Goal: Task Accomplishment & Management: Manage account settings

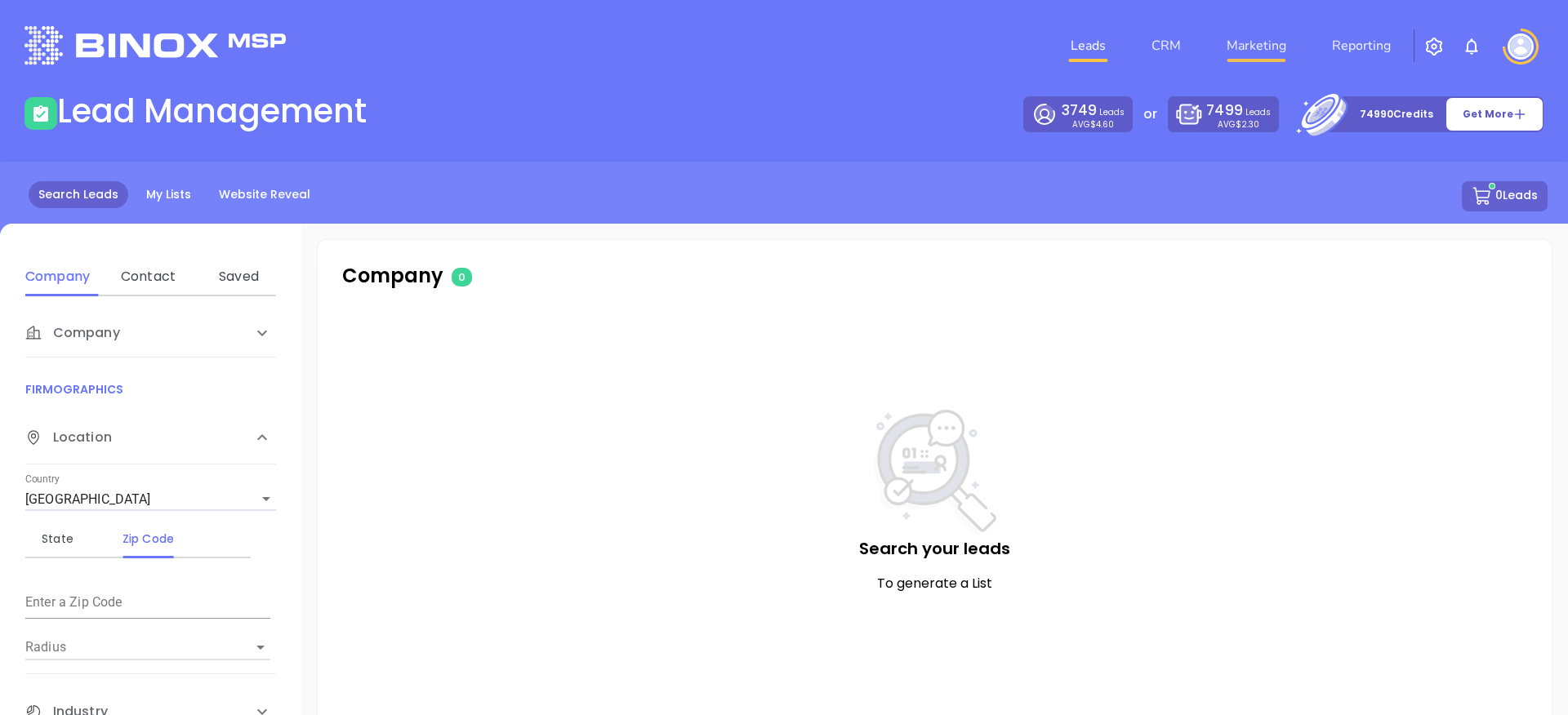
click at [1264, 52] on link "Marketing" at bounding box center [1257, 45] width 73 height 33
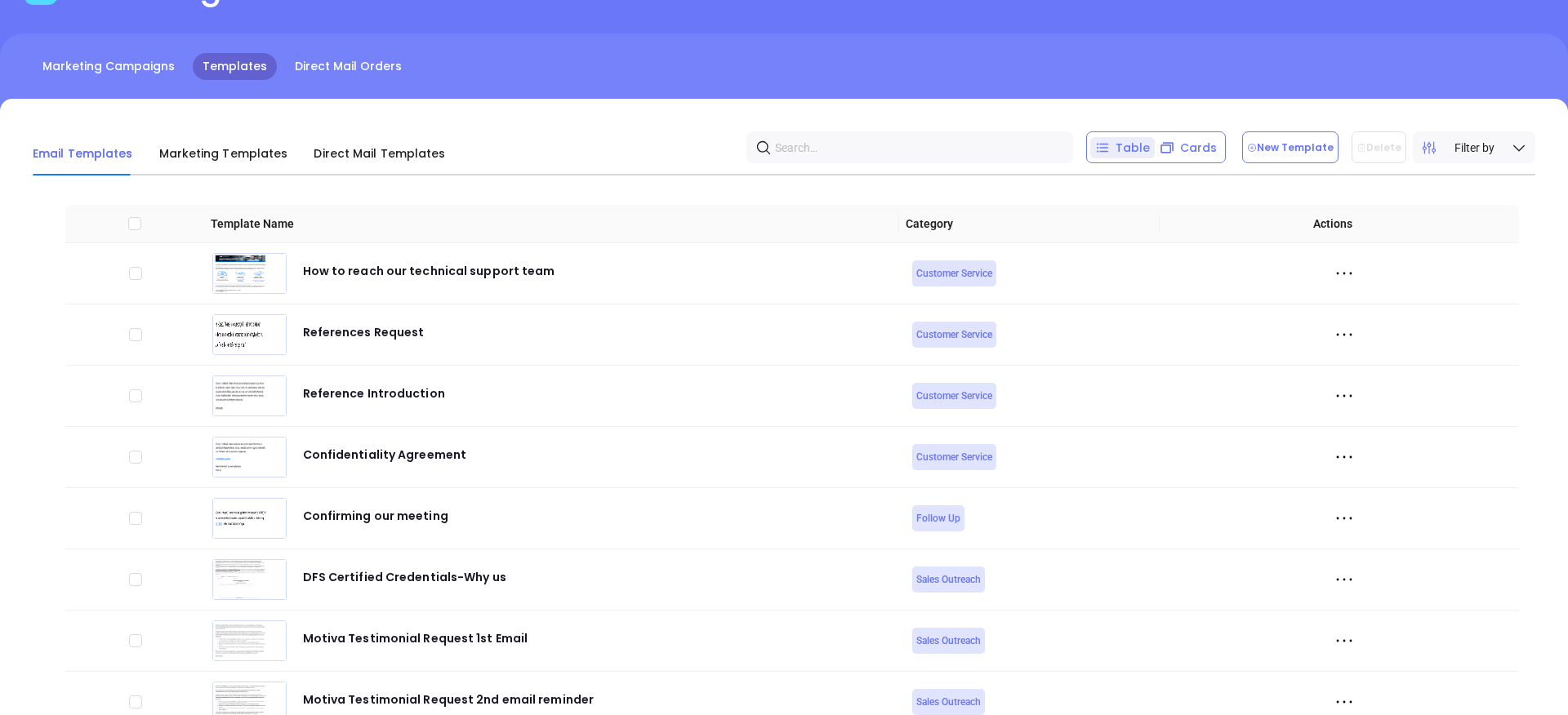
scroll to position [47, 0]
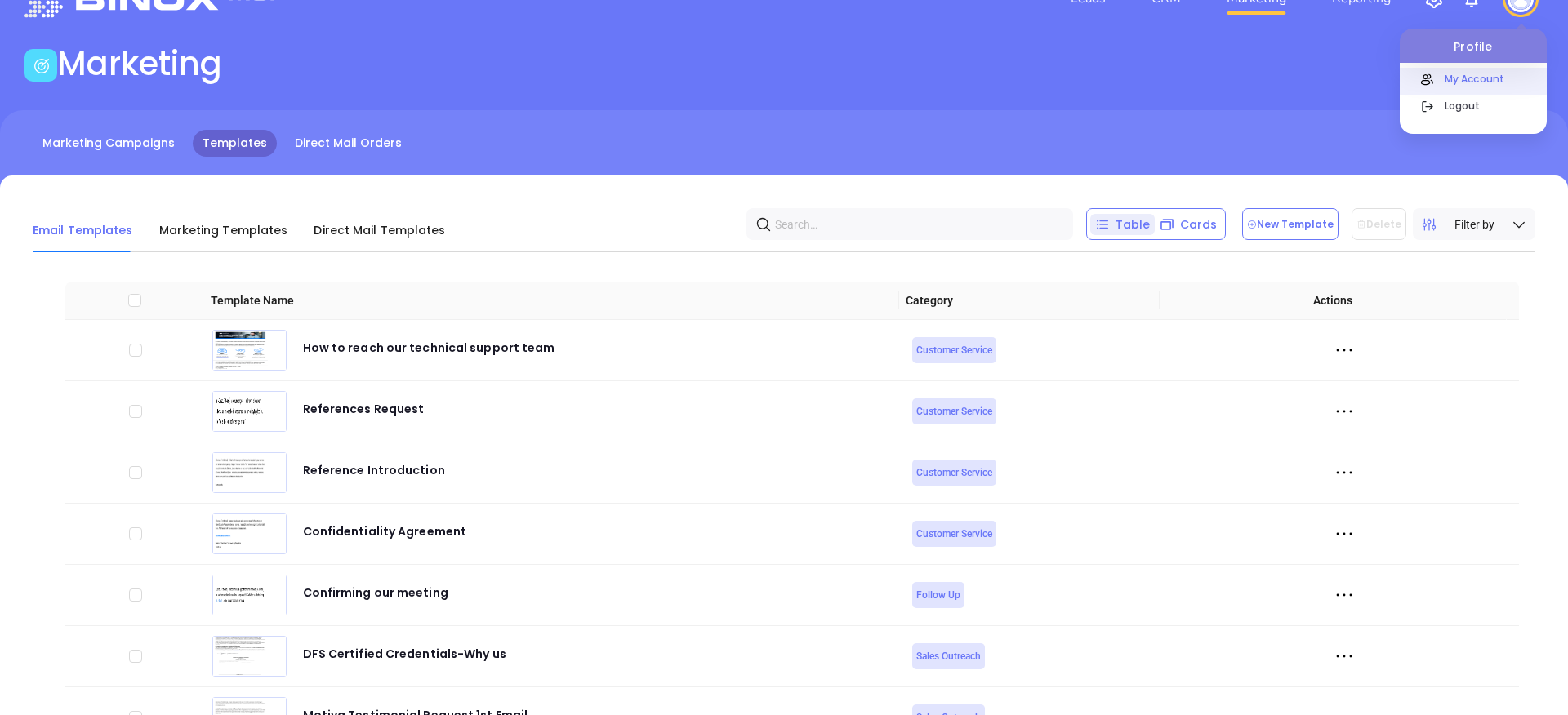
click at [1484, 79] on p "My Account" at bounding box center [1492, 79] width 110 height 17
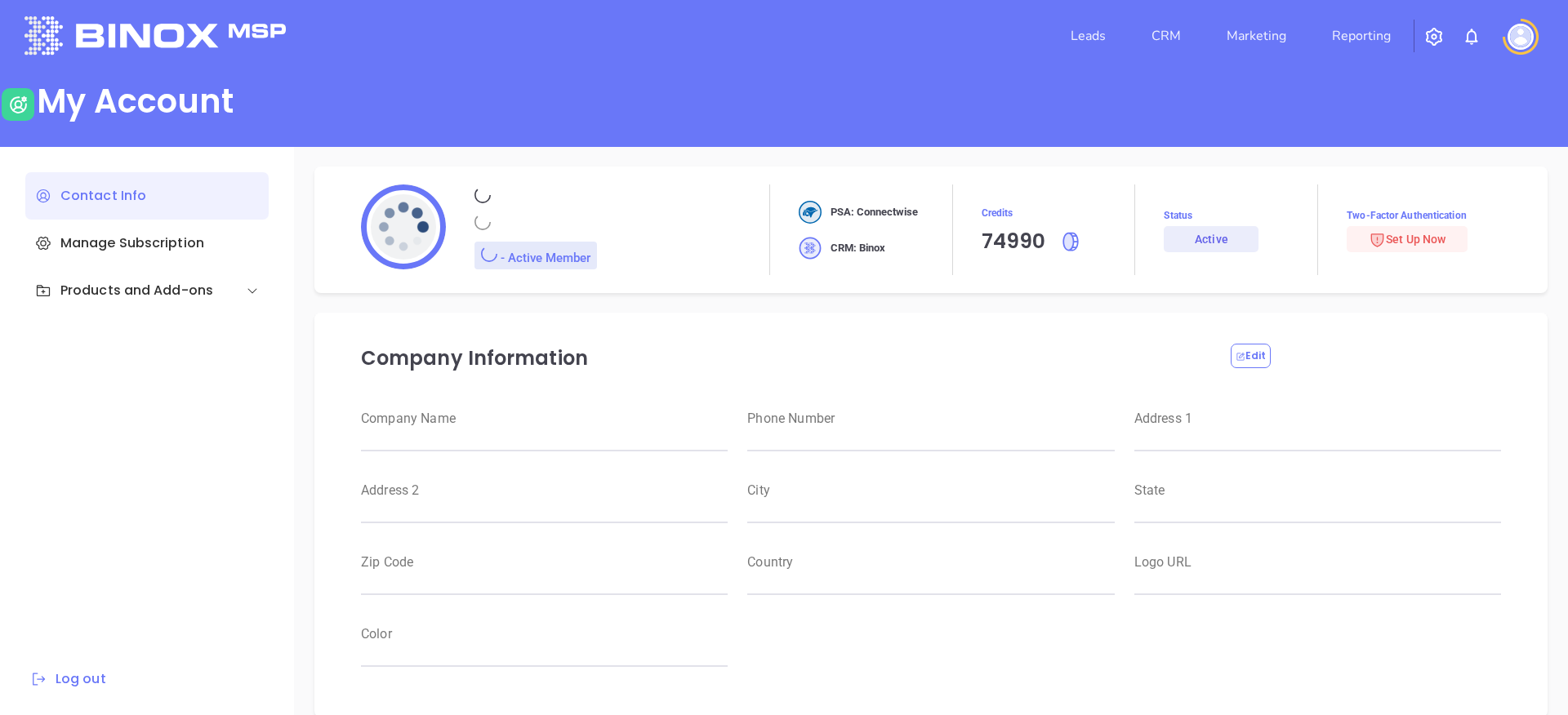
type input "Motiva Networks"
type input "[PHONE_NUMBER]"
type input "[STREET_ADDRESS]"
type input "[GEOGRAPHIC_DATA]"
type input "[US_STATE]"
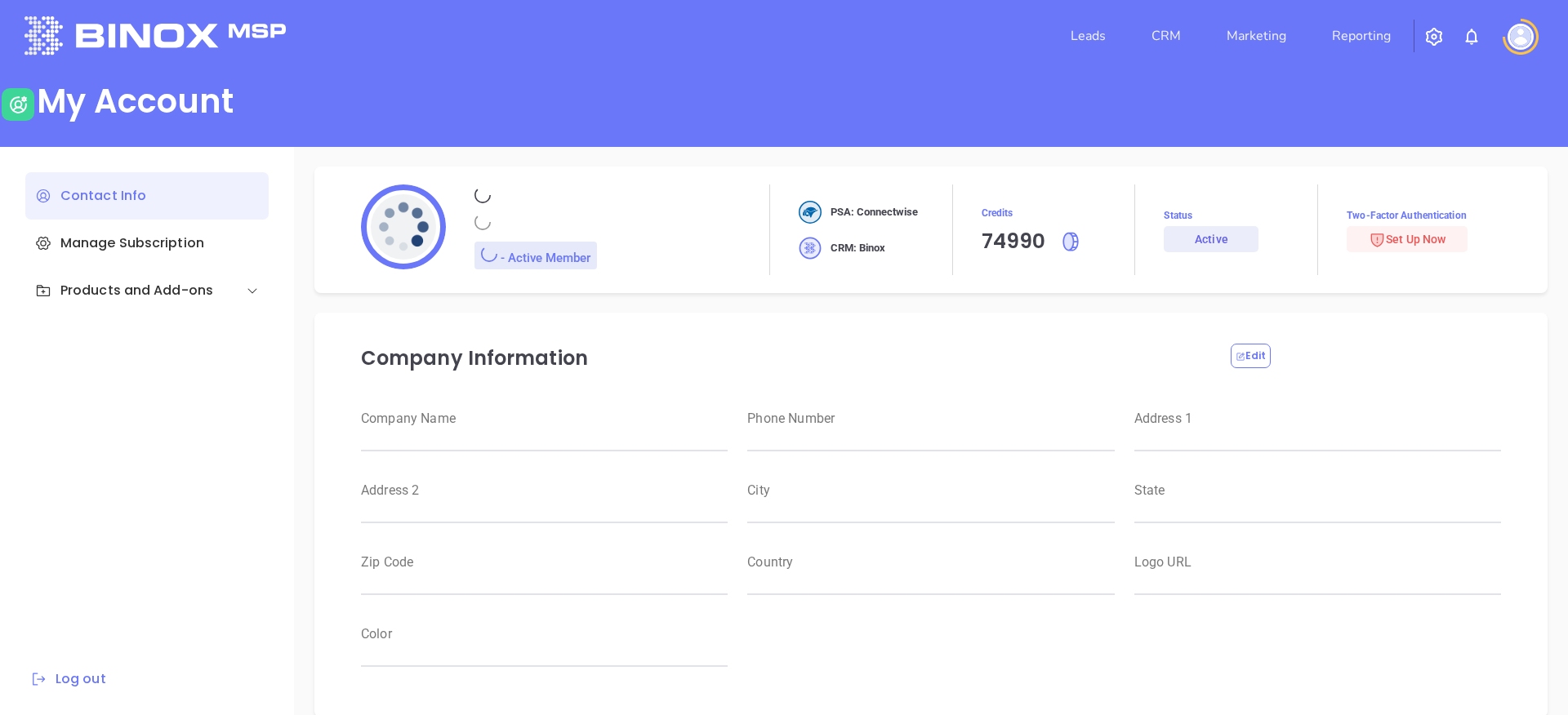
type input "11530"
type input "[GEOGRAPHIC_DATA]"
type input "[URL][DOMAIN_NAME]"
type input "#007aff"
type input "[PERSON_NAME]"
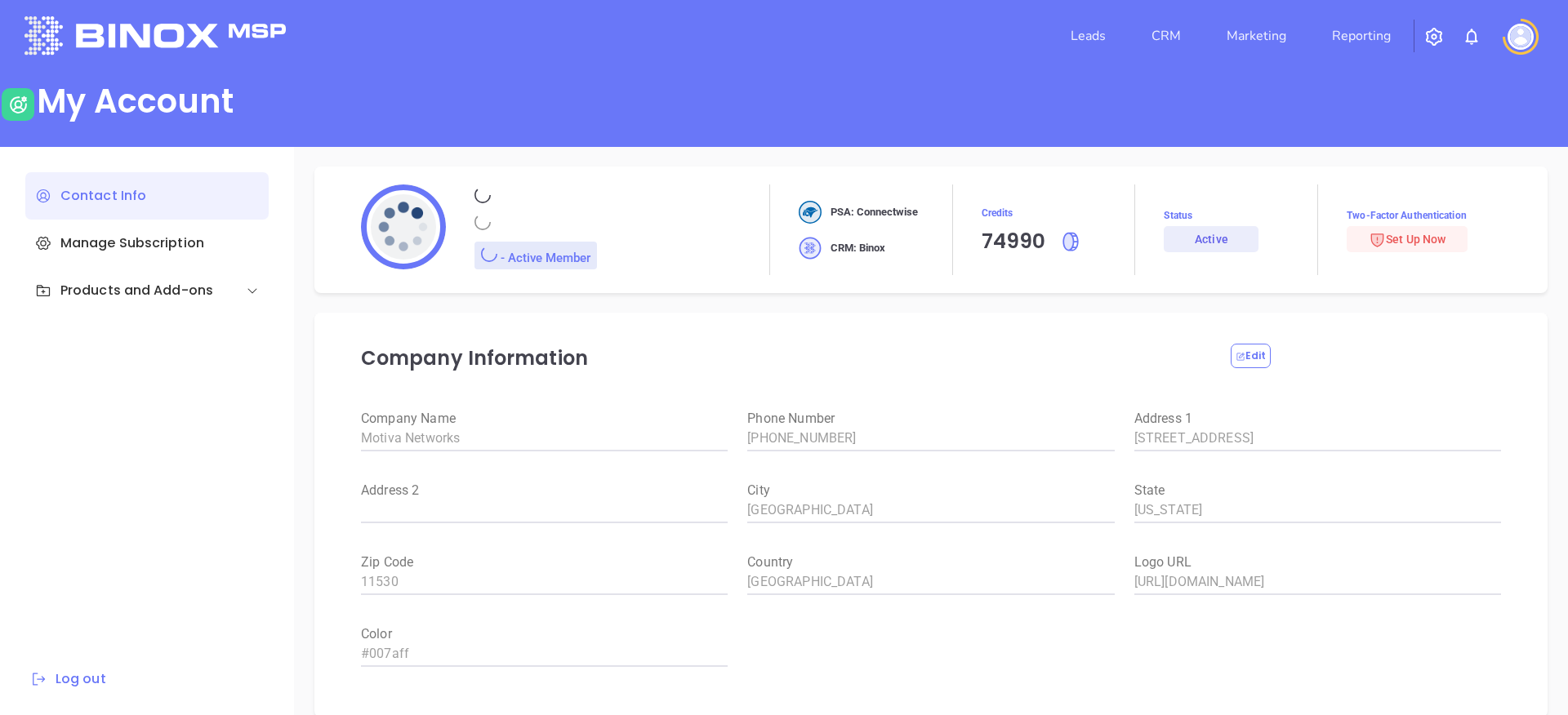
type input "[PERSON_NAME]"
type input "[PERSON_NAME][EMAIL_ADDRESS][PERSON_NAME][DOMAIN_NAME]"
type input "Motiva Networks"
type input "Marketing"
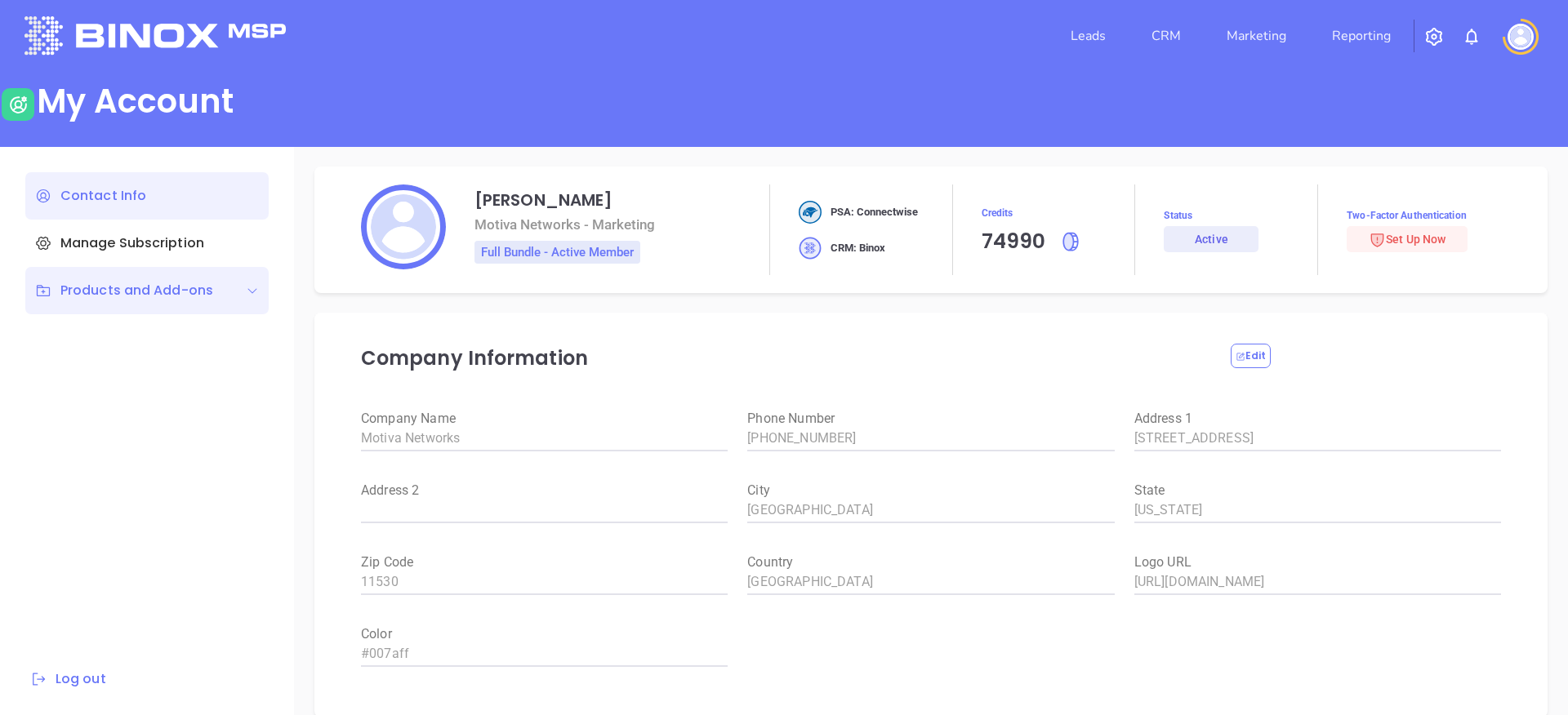
click at [173, 294] on div "Products and Add-ons" at bounding box center [124, 290] width 178 height 19
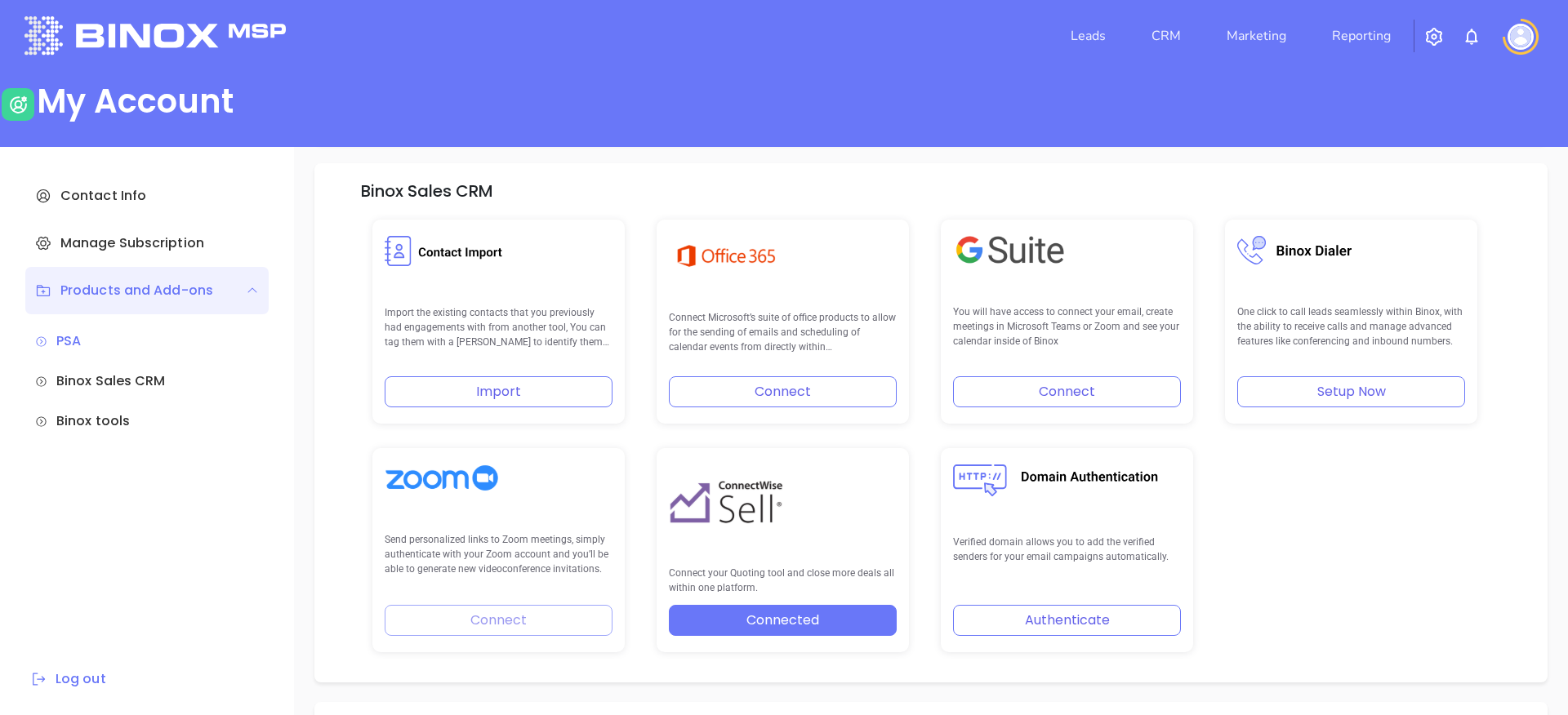
scroll to position [321, 0]
